Goal: Task Accomplishment & Management: Manage account settings

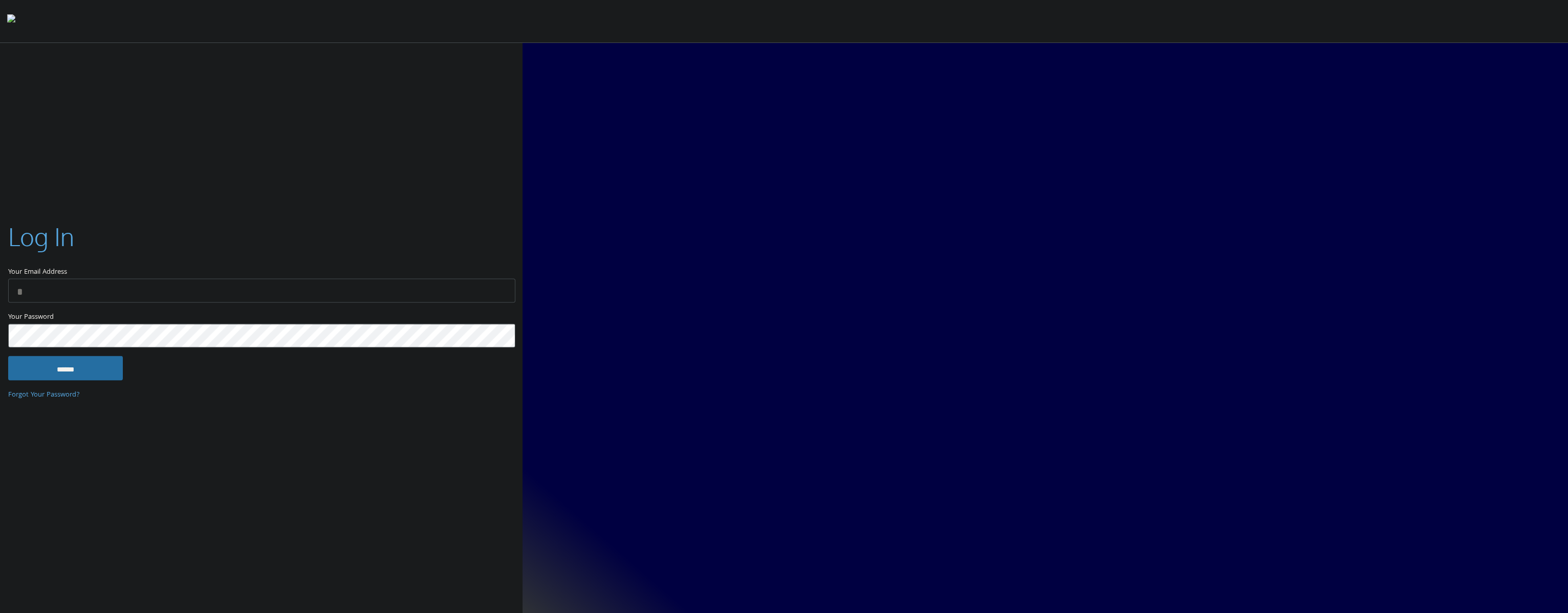
type input "**********"
click at [77, 371] on input "******" at bounding box center [65, 367] width 114 height 25
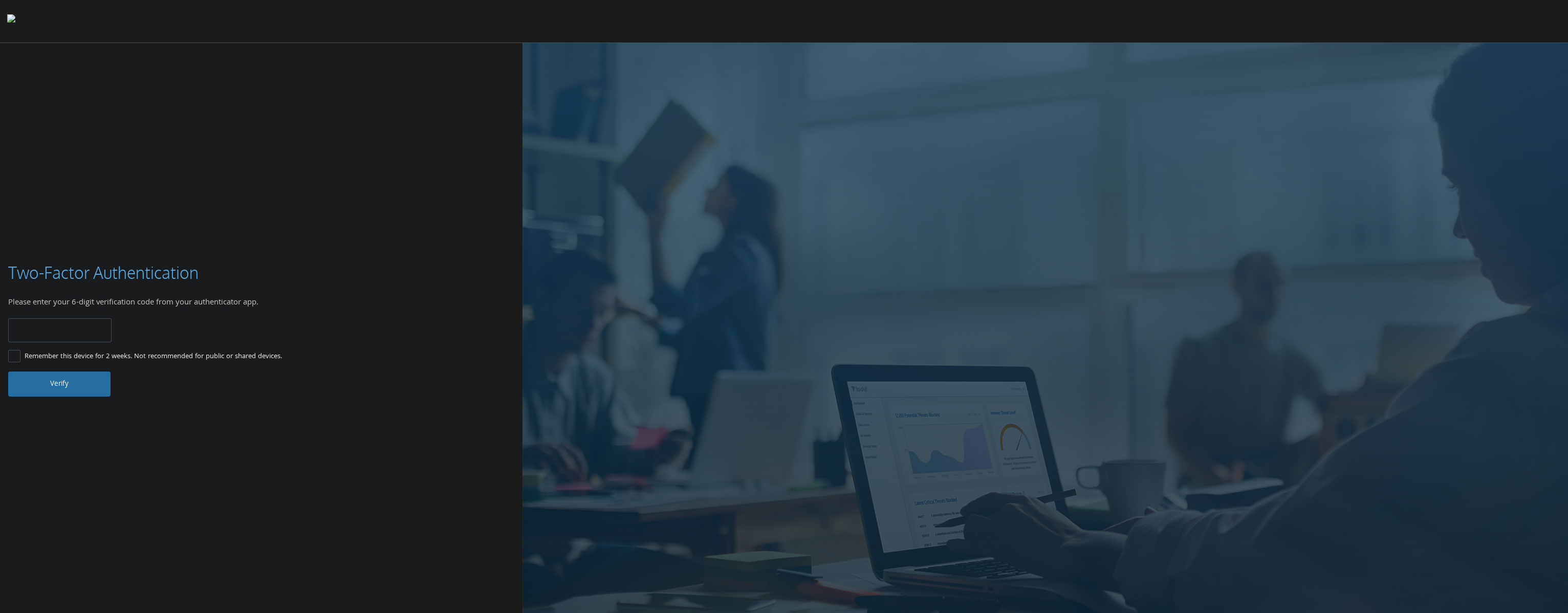
type input "******"
click at [46, 374] on button "Verify" at bounding box center [59, 383] width 102 height 25
